Goal: Transaction & Acquisition: Download file/media

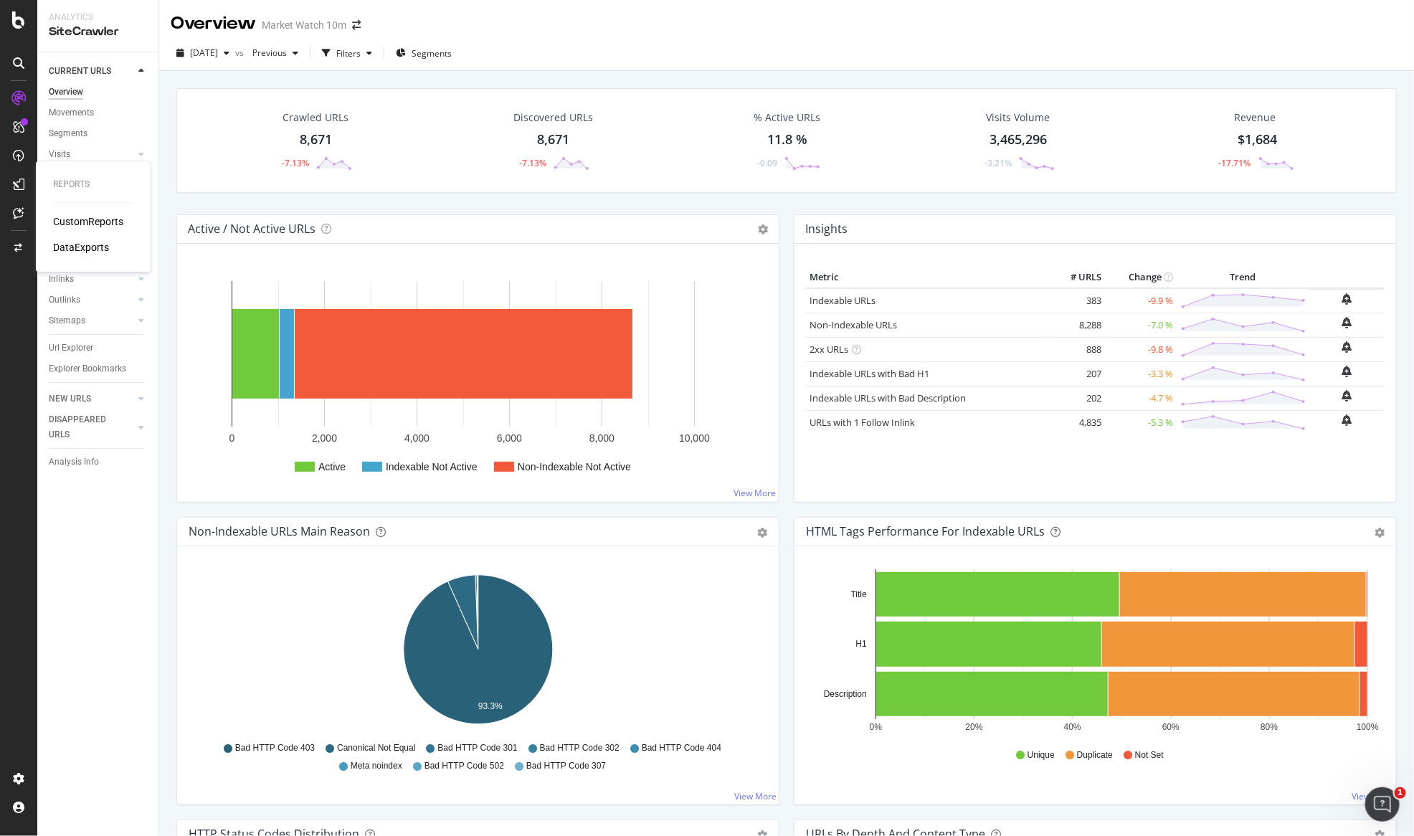
click at [70, 218] on div "CustomReports" at bounding box center [88, 221] width 70 height 14
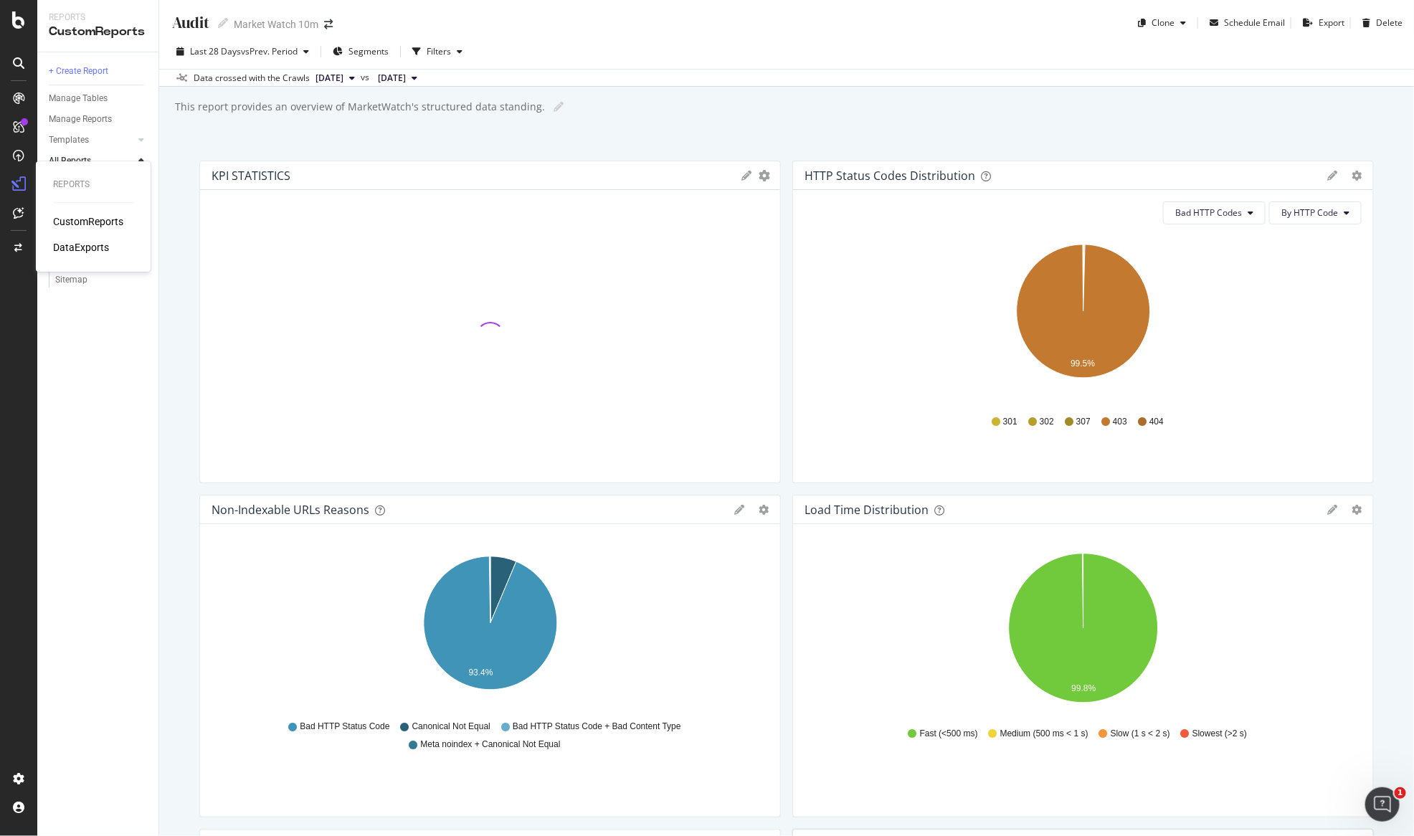
click at [68, 216] on div "CustomReports" at bounding box center [88, 221] width 70 height 14
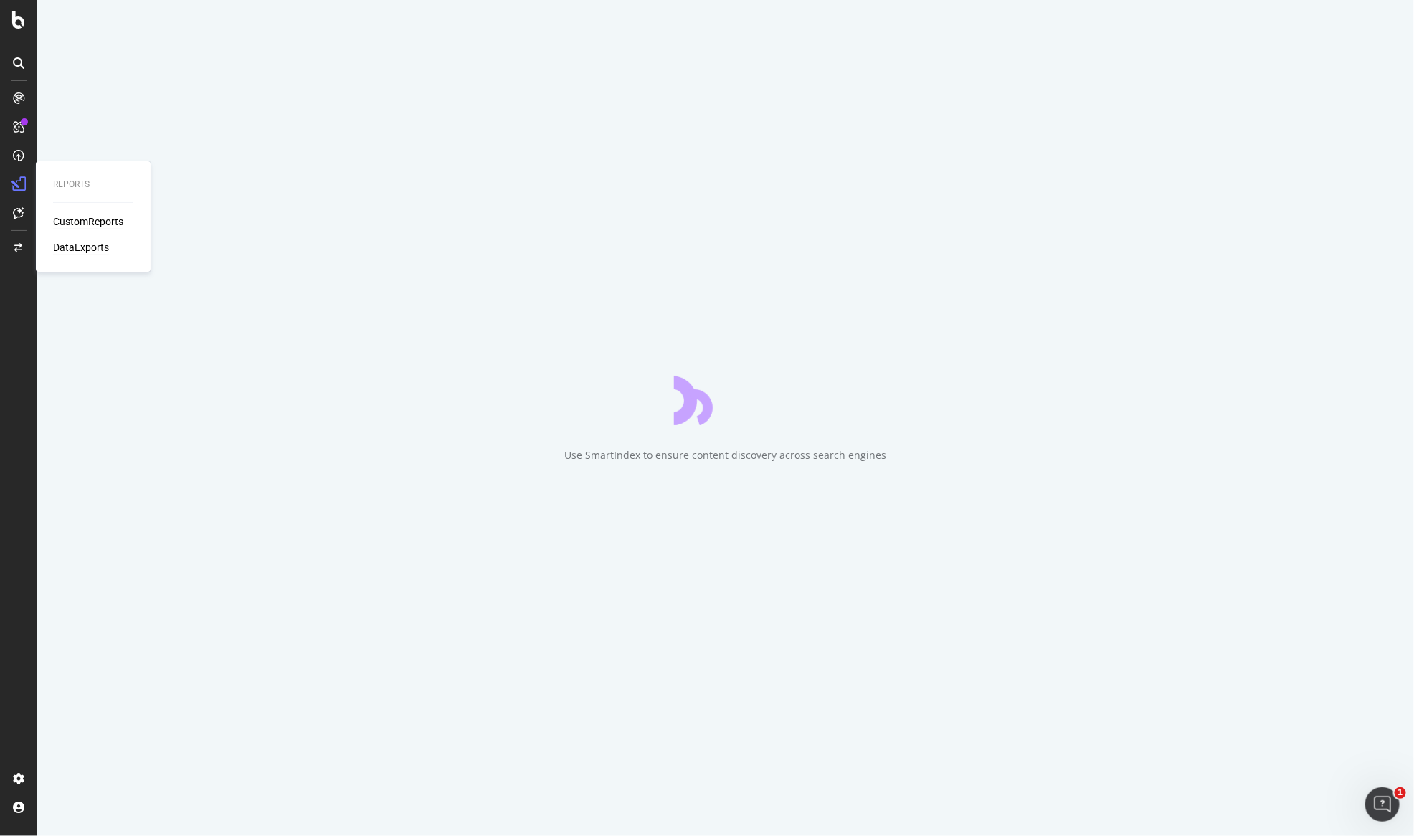
click at [93, 252] on div "DataExports" at bounding box center [81, 247] width 56 height 14
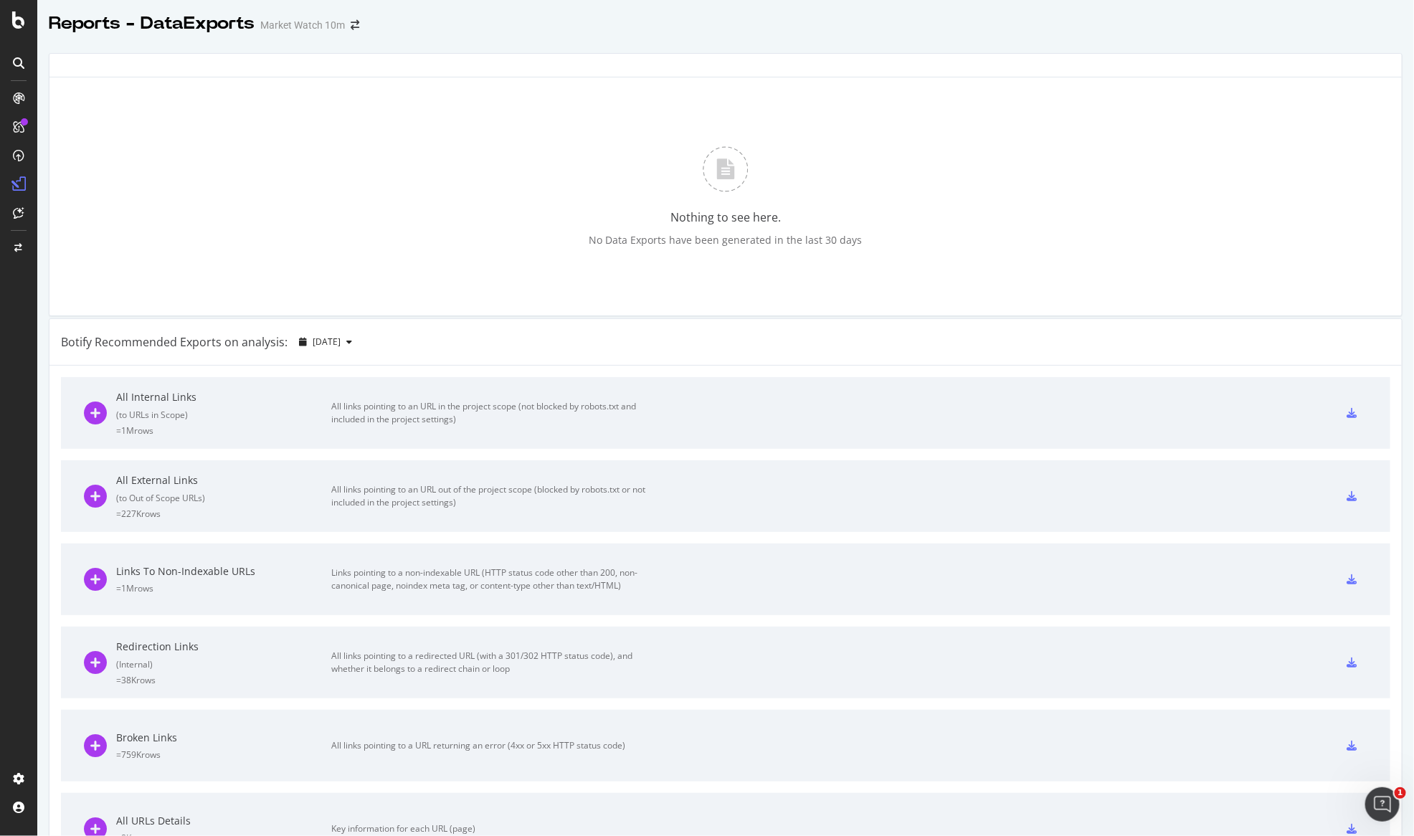
click at [351, 32] on div "Reports - DataExports Market Watch 10m" at bounding box center [211, 23] width 325 height 24
click at [315, 30] on div "Market Watch 10m" at bounding box center [302, 25] width 85 height 14
click at [356, 30] on div "Reports - DataExports Market Watch 10m" at bounding box center [211, 23] width 325 height 24
click at [354, 25] on icon "arrow-right-arrow-left" at bounding box center [355, 25] width 9 height 10
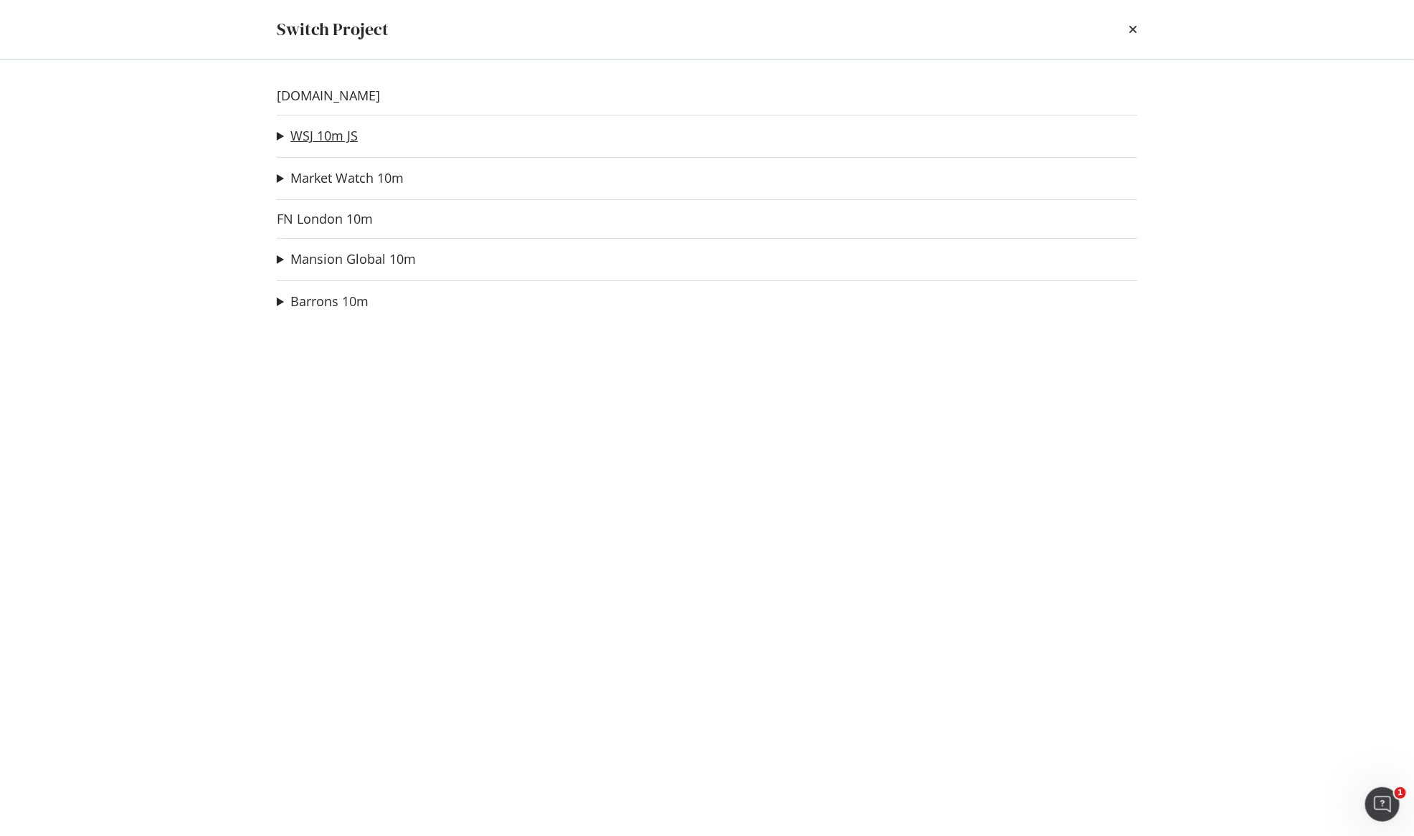
click at [336, 135] on link "WSJ 10m JS" at bounding box center [323, 135] width 67 height 15
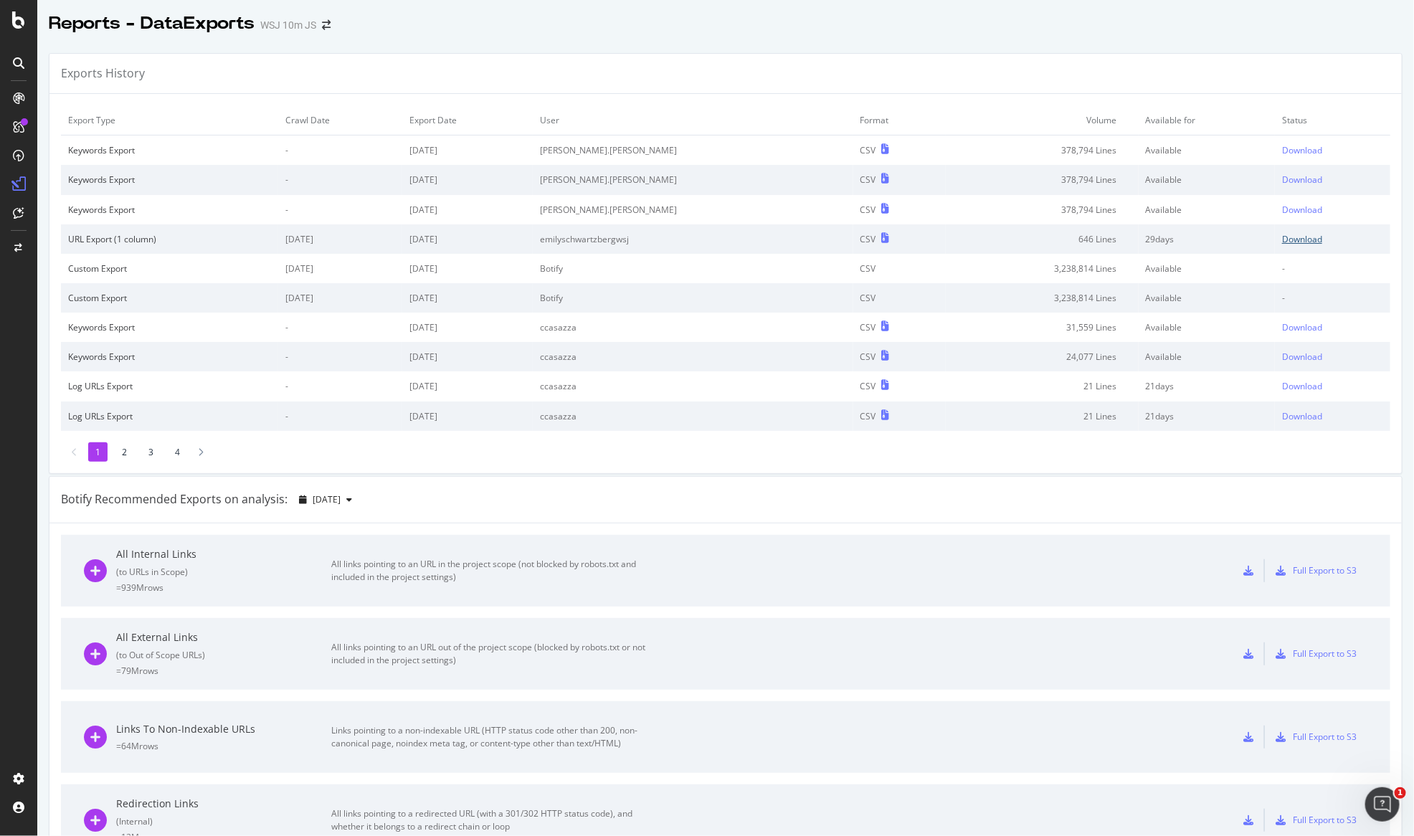
click at [1299, 237] on div "Download" at bounding box center [1302, 239] width 40 height 12
